Goal: Information Seeking & Learning: Learn about a topic

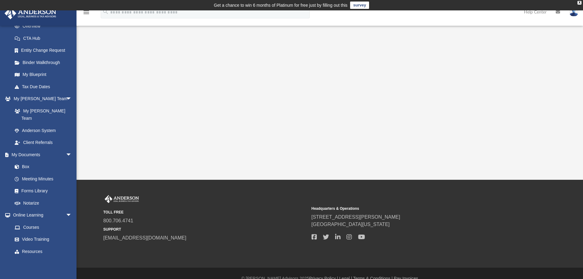
scroll to position [10, 0]
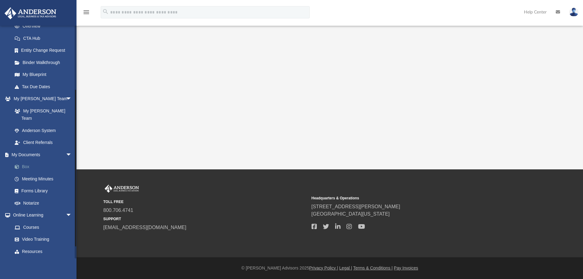
click at [27, 161] on link "Box" at bounding box center [45, 167] width 73 height 12
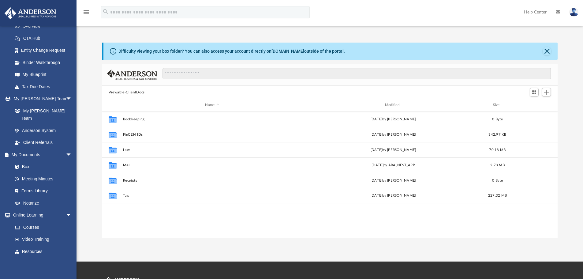
scroll to position [135, 451]
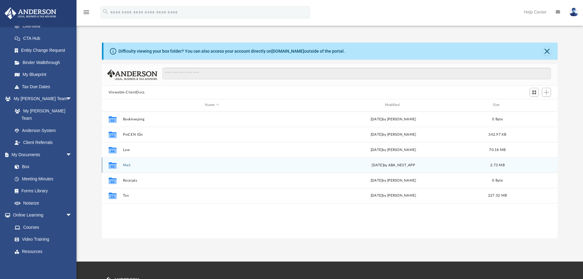
click at [166, 165] on button "Mail" at bounding box center [212, 165] width 178 height 4
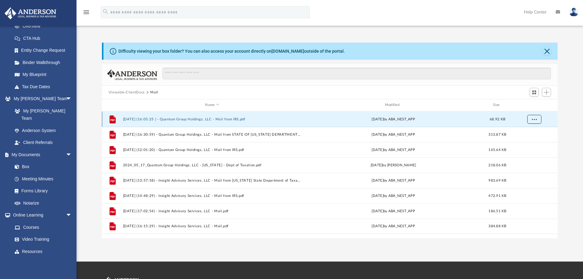
click at [536, 118] on span "More options" at bounding box center [534, 118] width 5 height 3
click at [535, 94] on span "Switch to Grid View" at bounding box center [534, 92] width 5 height 5
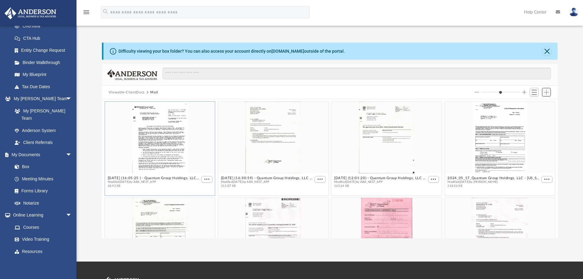
click at [546, 92] on span "Add" at bounding box center [546, 92] width 5 height 5
click at [534, 91] on span "Switch to List View" at bounding box center [534, 92] width 5 height 5
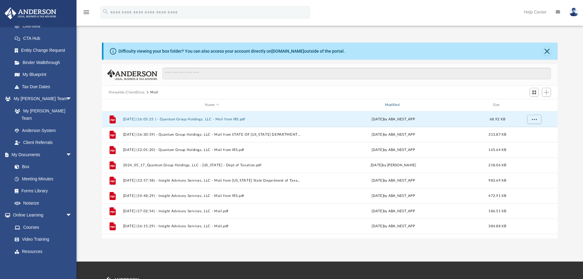
click at [398, 104] on div "Modified" at bounding box center [393, 105] width 179 height 6
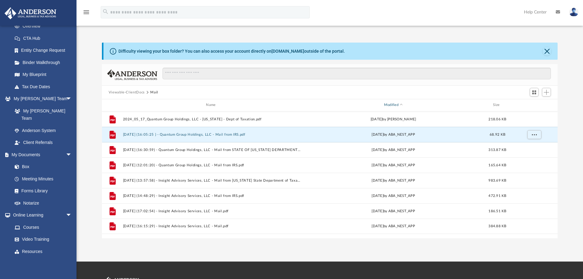
click at [402, 104] on span "Modified" at bounding box center [401, 105] width 2 height 2
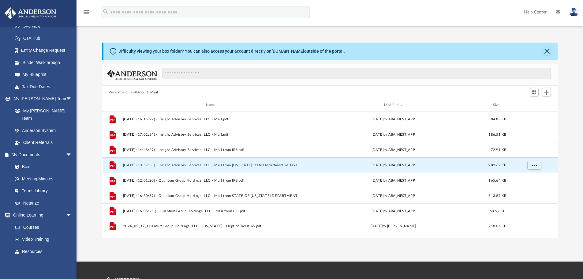
click at [183, 164] on button "2025.01.08 (13:57:58) - Insight Advisory Services, LLC - Mail from New York Sta…" at bounding box center [212, 165] width 178 height 4
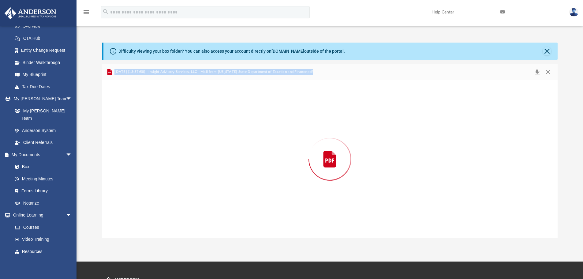
click at [183, 164] on div "Preview" at bounding box center [330, 159] width 456 height 158
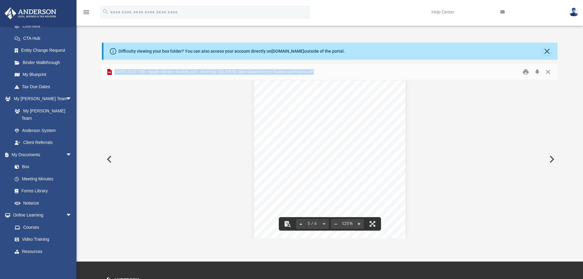
scroll to position [1653, 0]
click at [110, 158] on button "Preview" at bounding box center [108, 159] width 13 height 17
click at [548, 50] on button "Close" at bounding box center [547, 51] width 9 height 9
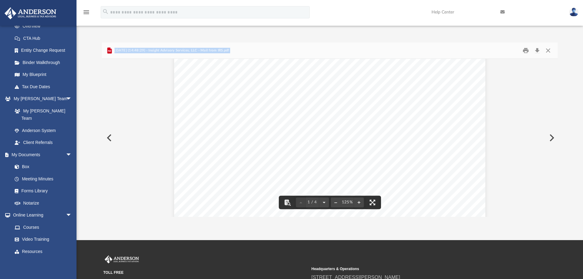
click at [107, 139] on button "Preview" at bounding box center [108, 137] width 13 height 17
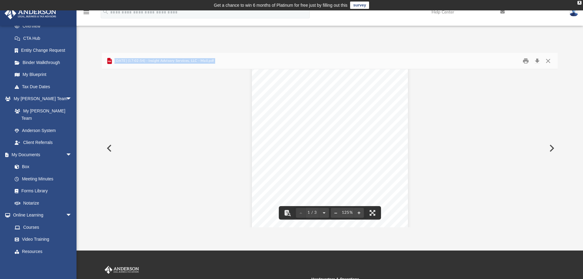
scroll to position [0, 0]
click at [109, 148] on button "Preview" at bounding box center [108, 148] width 13 height 17
click at [538, 60] on button "Download" at bounding box center [537, 60] width 11 height 9
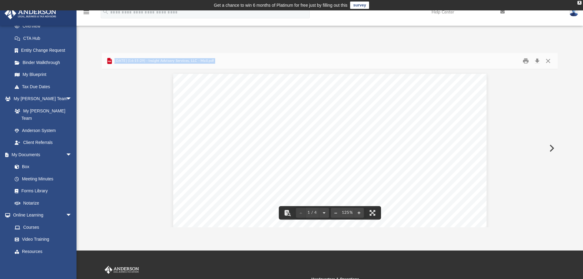
drag, startPoint x: 555, startPoint y: 84, endPoint x: 555, endPoint y: 77, distance: 6.4
click at [555, 77] on div "Viewable-ClientDocs Mail Name Modified Size File 2025.08.29 (16:15:29) - Insigh…" at bounding box center [330, 140] width 456 height 174
click at [547, 62] on button "Close" at bounding box center [548, 60] width 11 height 9
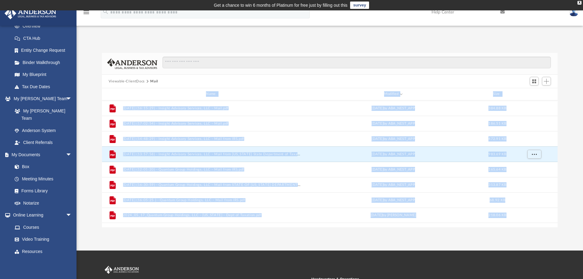
drag, startPoint x: 342, startPoint y: 92, endPoint x: 337, endPoint y: 92, distance: 4.9
click at [342, 92] on div "Modified" at bounding box center [393, 94] width 179 height 6
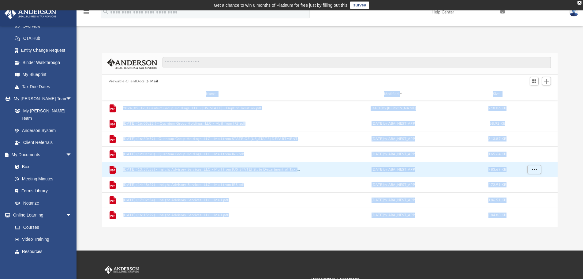
click at [402, 93] on span "Modified" at bounding box center [401, 94] width 2 height 2
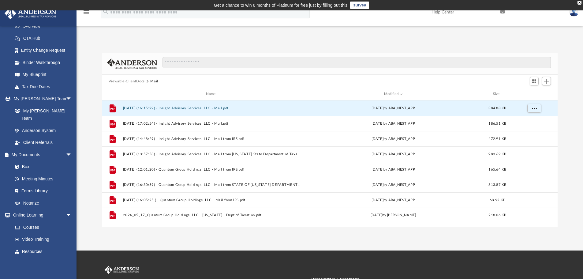
click at [133, 106] on button "2025.08.29 (16:15:29) - Insight Advisory Services, LLC - Mail.pdf" at bounding box center [212, 108] width 178 height 4
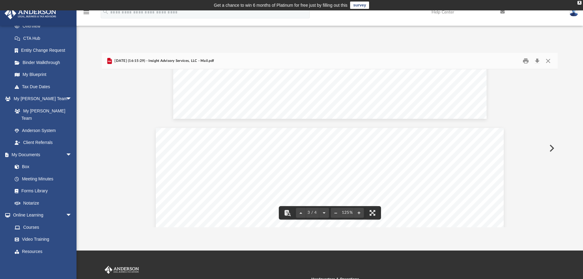
scroll to position [689, 0]
click at [547, 60] on button "Close" at bounding box center [548, 60] width 11 height 9
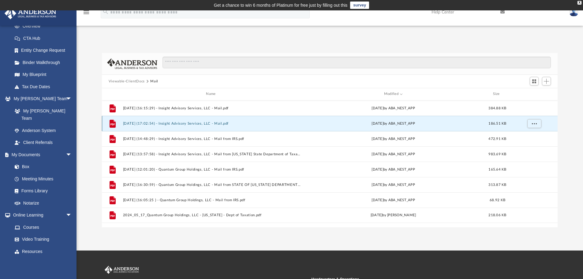
click at [197, 122] on button "2025.08.28 (17:02:54) - Insight Advisory Services, LLC - Mail.pdf" at bounding box center [212, 123] width 178 height 4
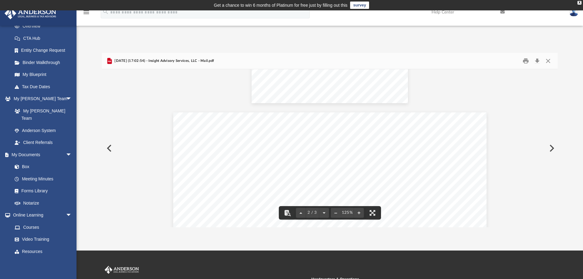
scroll to position [316, 0]
click at [109, 149] on button "Preview" at bounding box center [108, 148] width 13 height 17
click at [548, 60] on button "Close" at bounding box center [548, 60] width 11 height 9
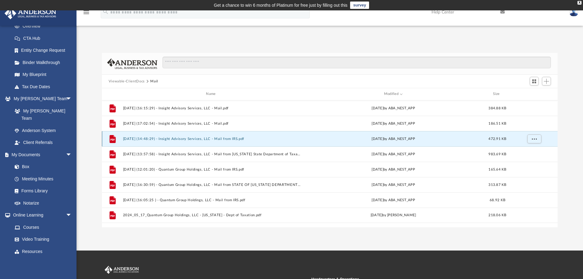
click at [216, 137] on button "2025.04.24 (14:48:29) - Insight Advisory Services, LLC - Mail from IRS.pdf" at bounding box center [212, 139] width 178 height 4
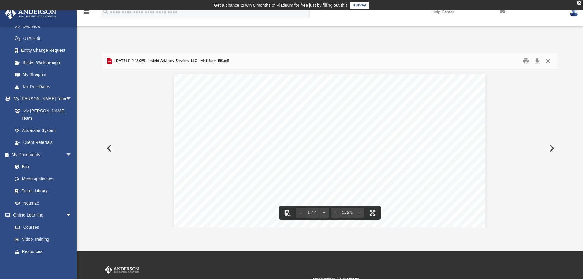
click at [110, 146] on button "Preview" at bounding box center [108, 148] width 13 height 17
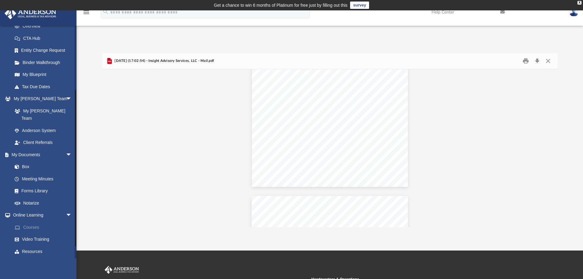
click at [40, 221] on link "Courses" at bounding box center [45, 227] width 73 height 12
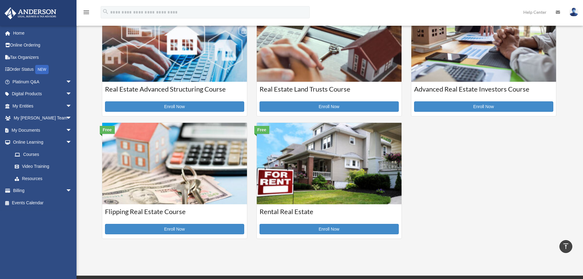
scroll to position [163, 0]
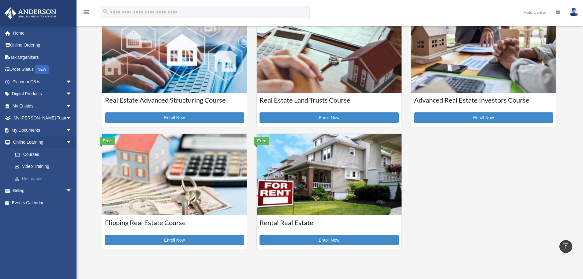
click at [30, 178] on link "Resources" at bounding box center [45, 178] width 73 height 12
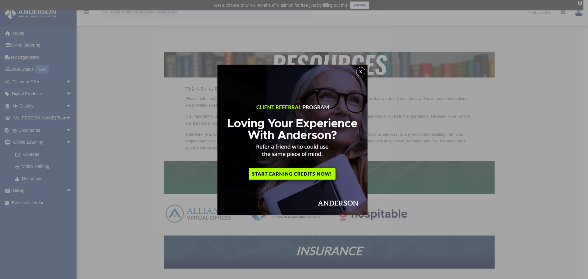
click at [361, 72] on button "x" at bounding box center [360, 71] width 9 height 9
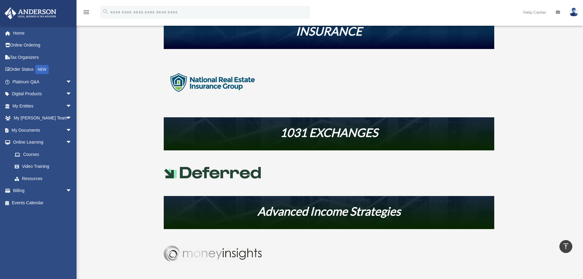
scroll to position [275, 0]
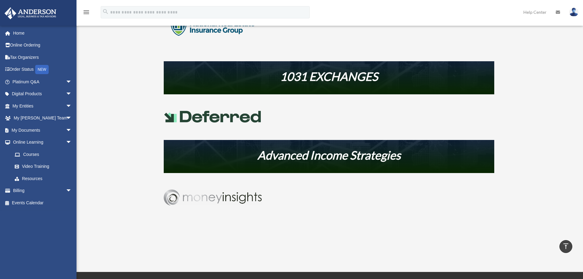
click at [226, 194] on img at bounding box center [213, 197] width 98 height 16
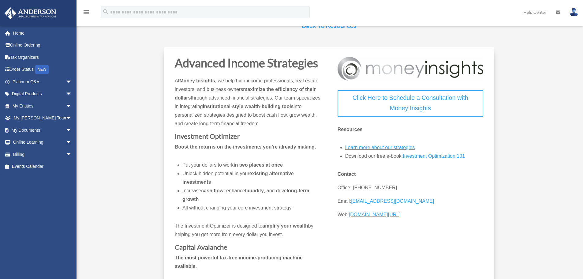
scroll to position [31, 0]
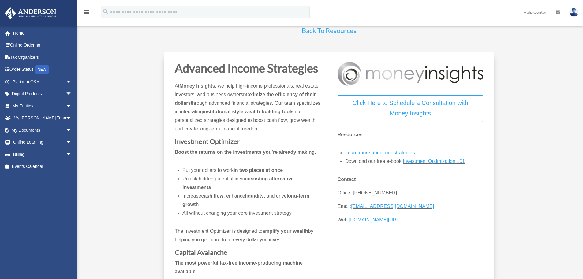
click at [439, 161] on link "Investment Optimization 101" at bounding box center [434, 163] width 62 height 8
click at [377, 152] on link "Learn more about our strategies" at bounding box center [380, 154] width 70 height 8
click at [29, 154] on link "Billing arrow_drop_down" at bounding box center [42, 154] width 77 height 12
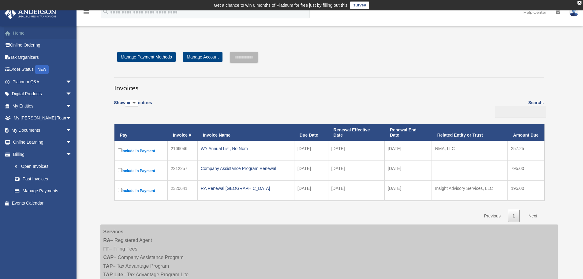
click at [15, 30] on link "Home" at bounding box center [42, 33] width 77 height 12
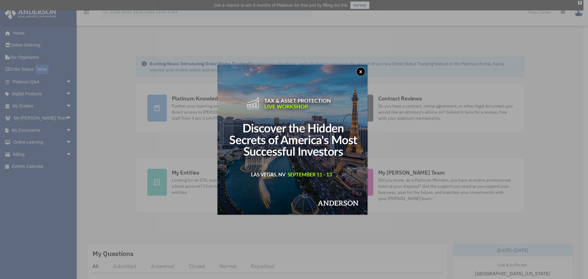
click at [360, 68] on button "x" at bounding box center [360, 71] width 9 height 9
